Goal: Information Seeking & Learning: Find specific fact

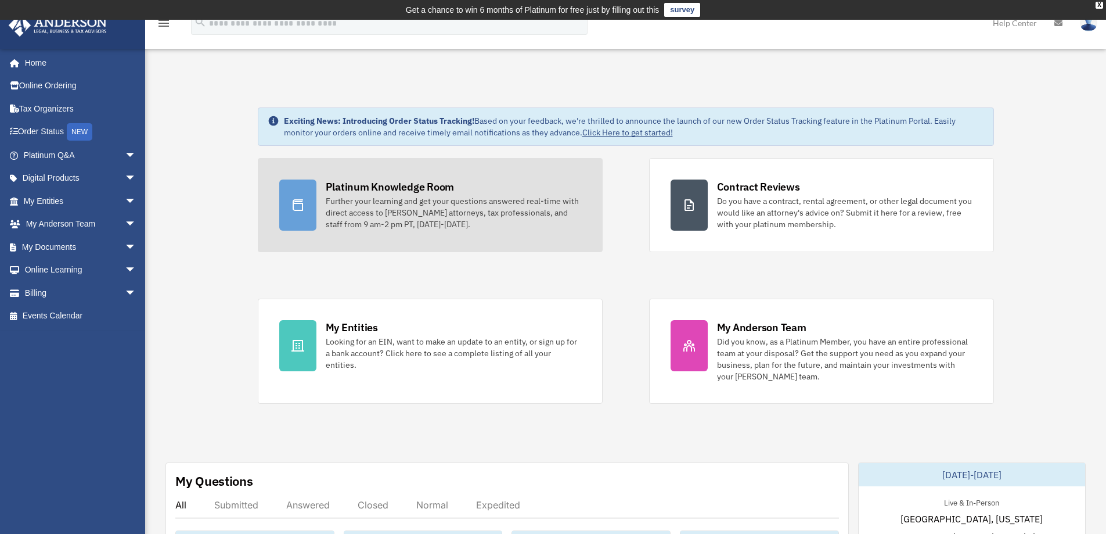
click at [396, 195] on div "Further your learning and get your questions answered real-time with direct acc…" at bounding box center [454, 212] width 256 height 35
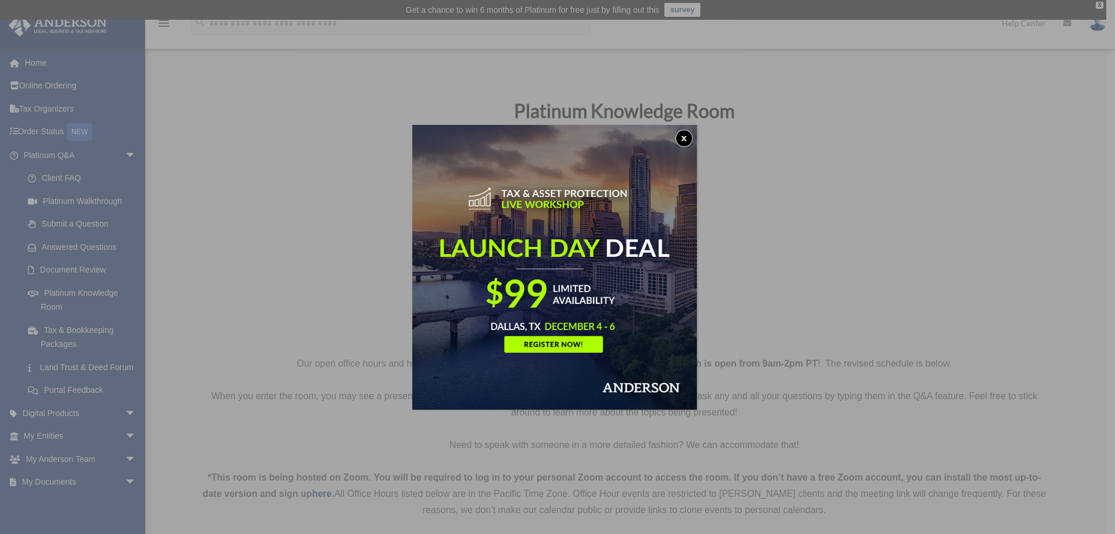
click at [691, 139] on button "x" at bounding box center [683, 138] width 17 height 17
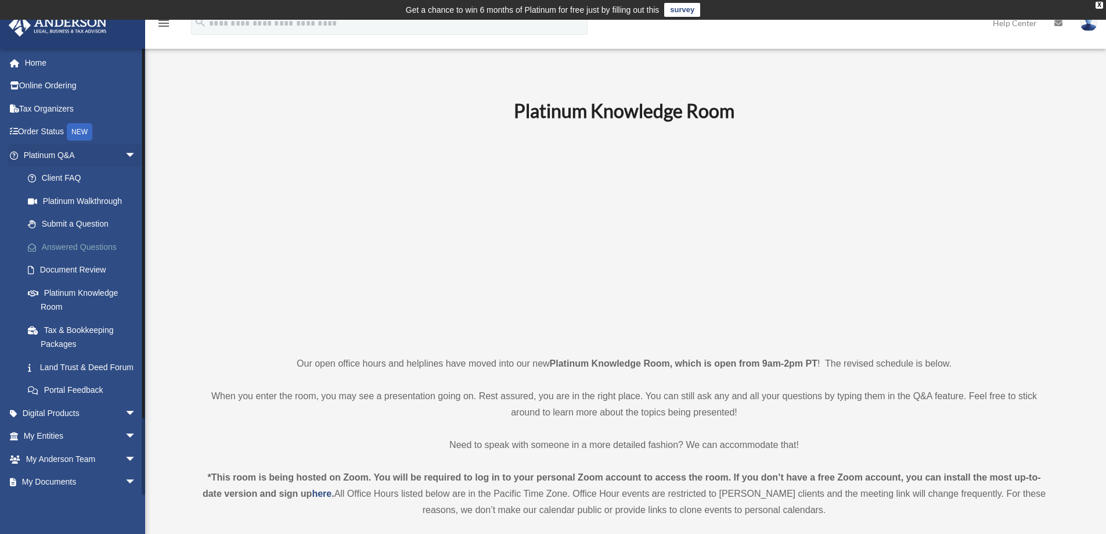
click at [80, 244] on link "Answered Questions" at bounding box center [85, 246] width 138 height 23
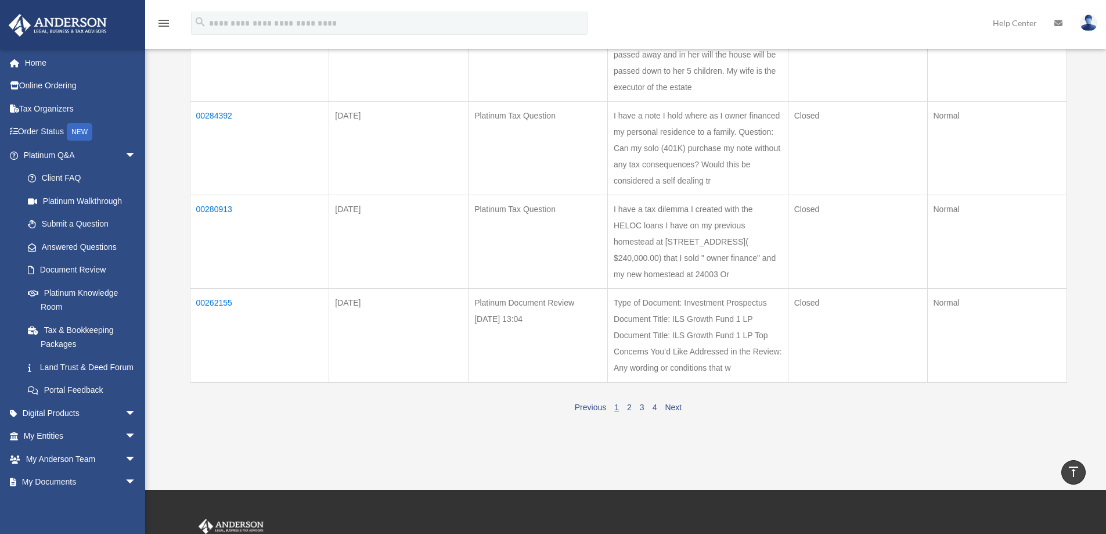
scroll to position [813, 0]
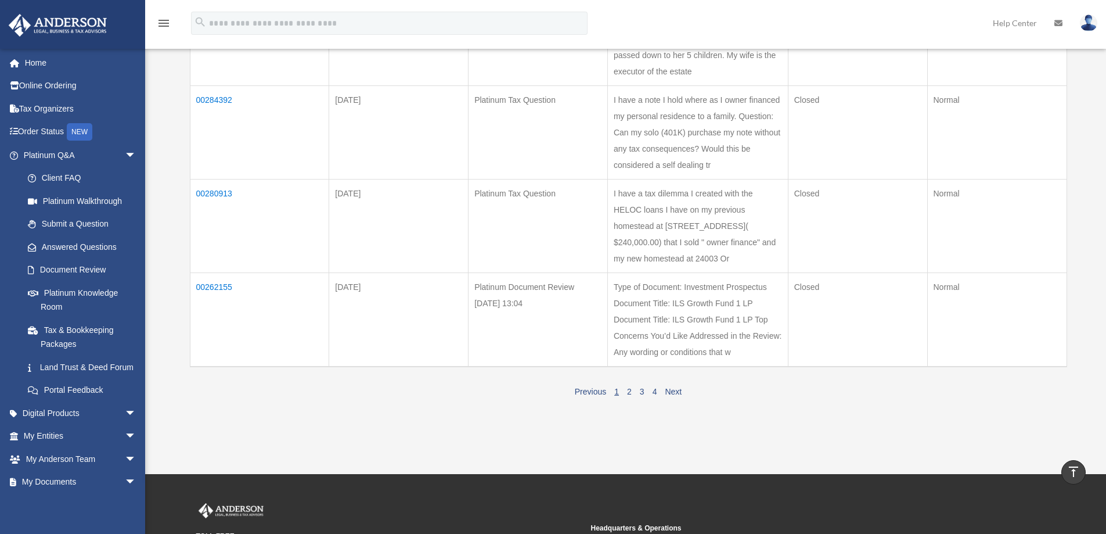
click at [215, 301] on td "00262155" at bounding box center [259, 319] width 139 height 94
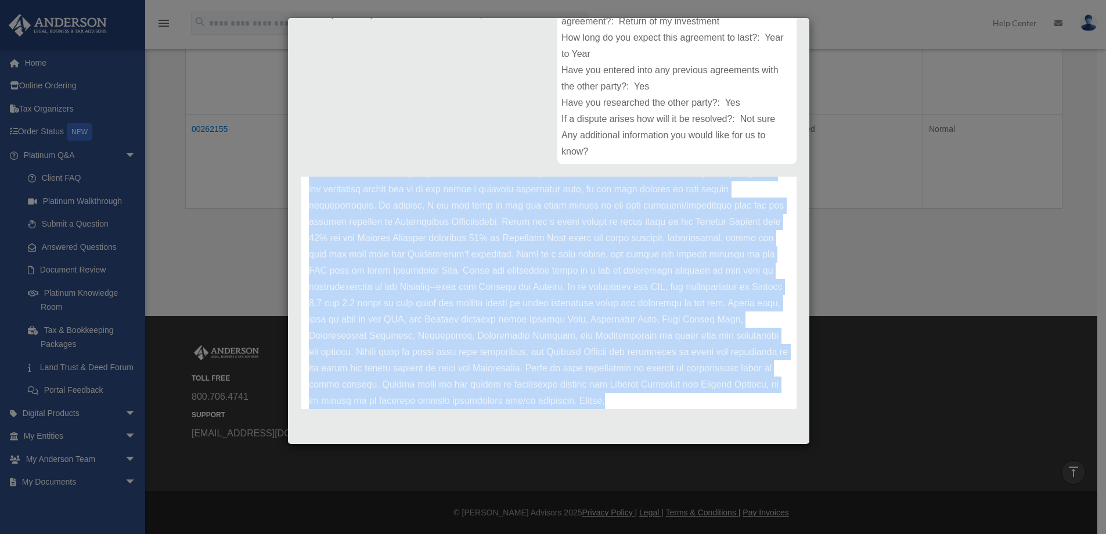
scroll to position [0, 0]
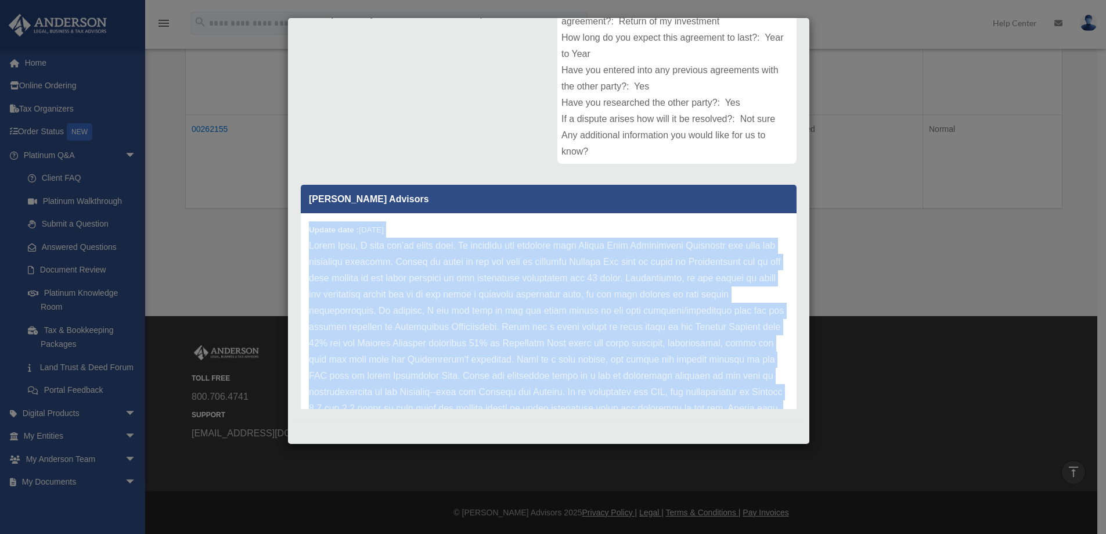
drag, startPoint x: 420, startPoint y: 380, endPoint x: 310, endPoint y: 239, distance: 178.7
click at [307, 236] on div "Update date : 12-06-2022" at bounding box center [549, 375] width 496 height 325
copy div "Update date : 12-06-2022 Hello John, I hope you're doing well. We received and …"
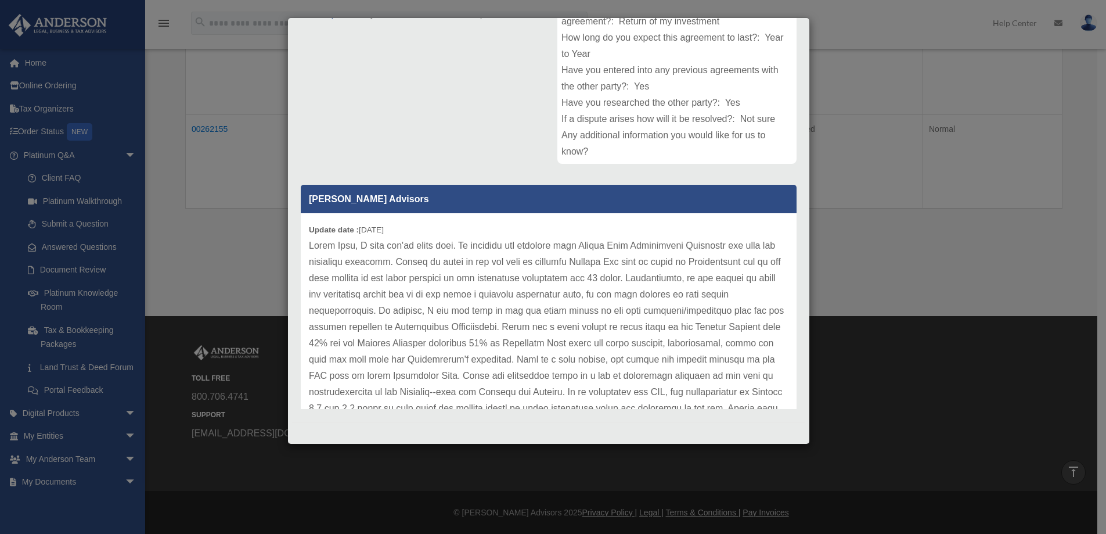
click at [879, 107] on div "Case Detail × Platinum Document Review 12/05/2022 13:04 Case Number 00262155 Cr…" at bounding box center [553, 267] width 1106 height 534
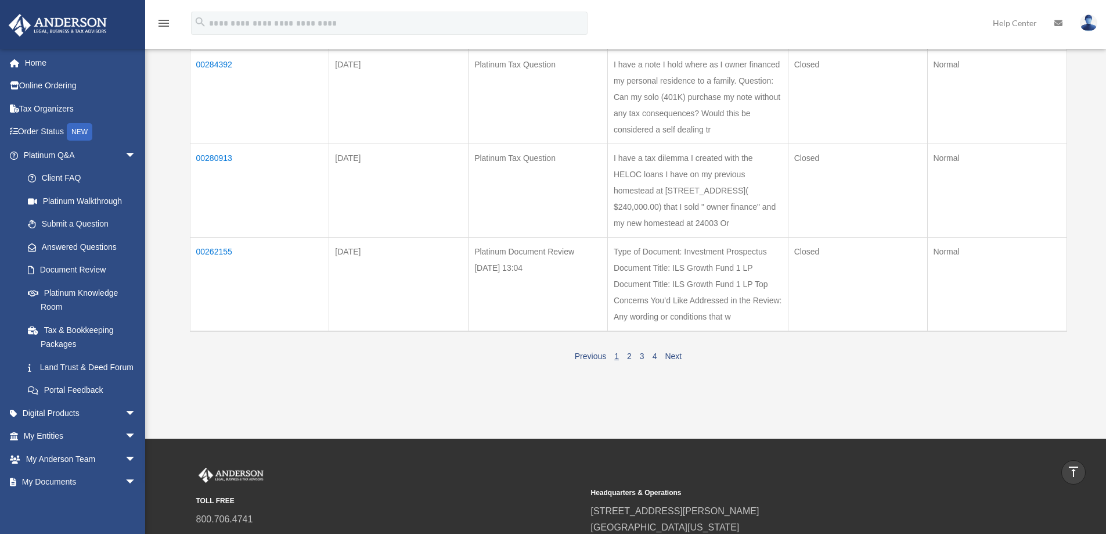
scroll to position [928, 0]
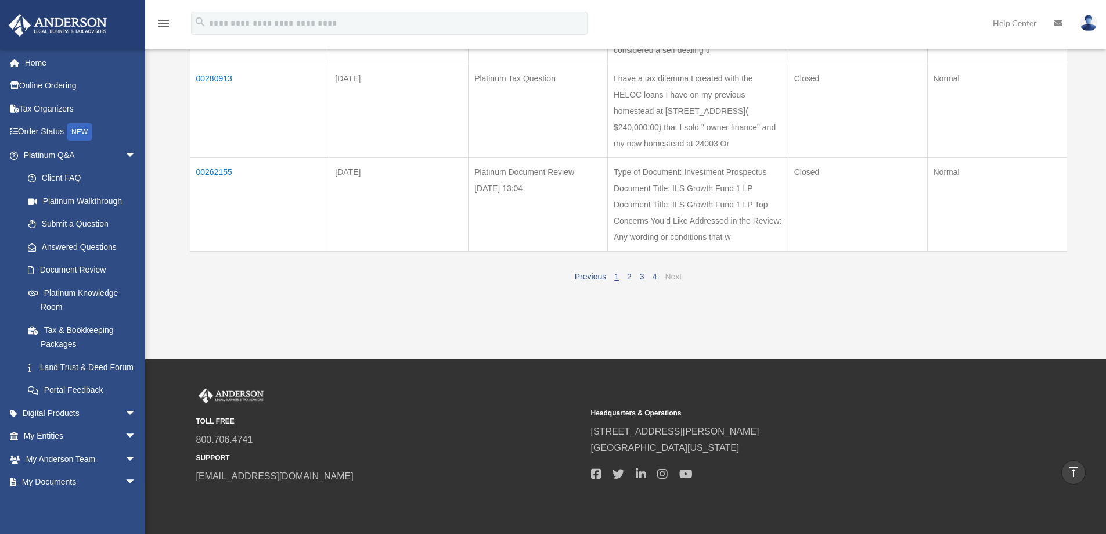
click at [675, 281] on link "Next" at bounding box center [673, 276] width 17 height 9
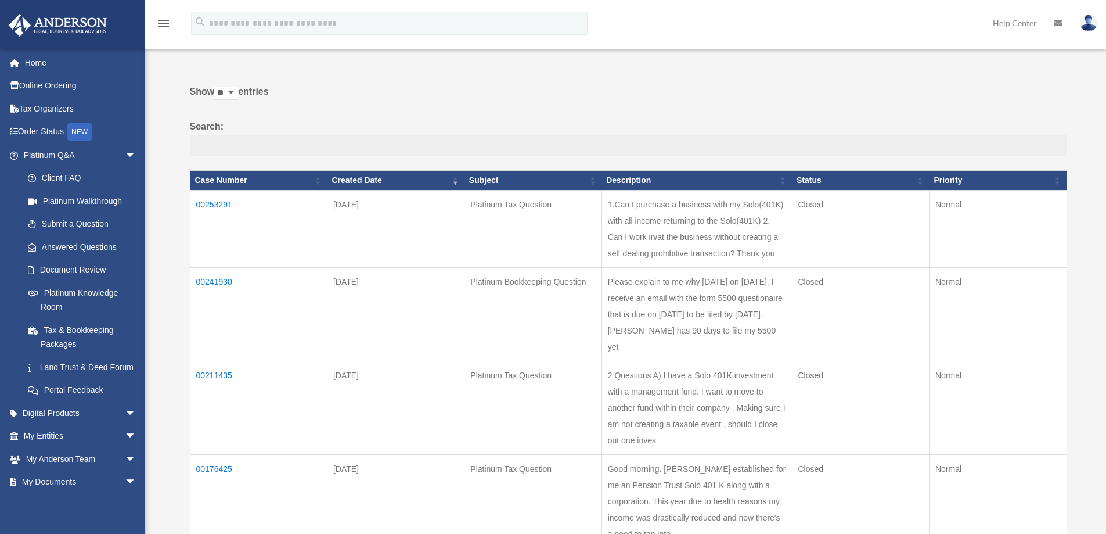
scroll to position [0, 0]
